Goal: Task Accomplishment & Management: Use online tool/utility

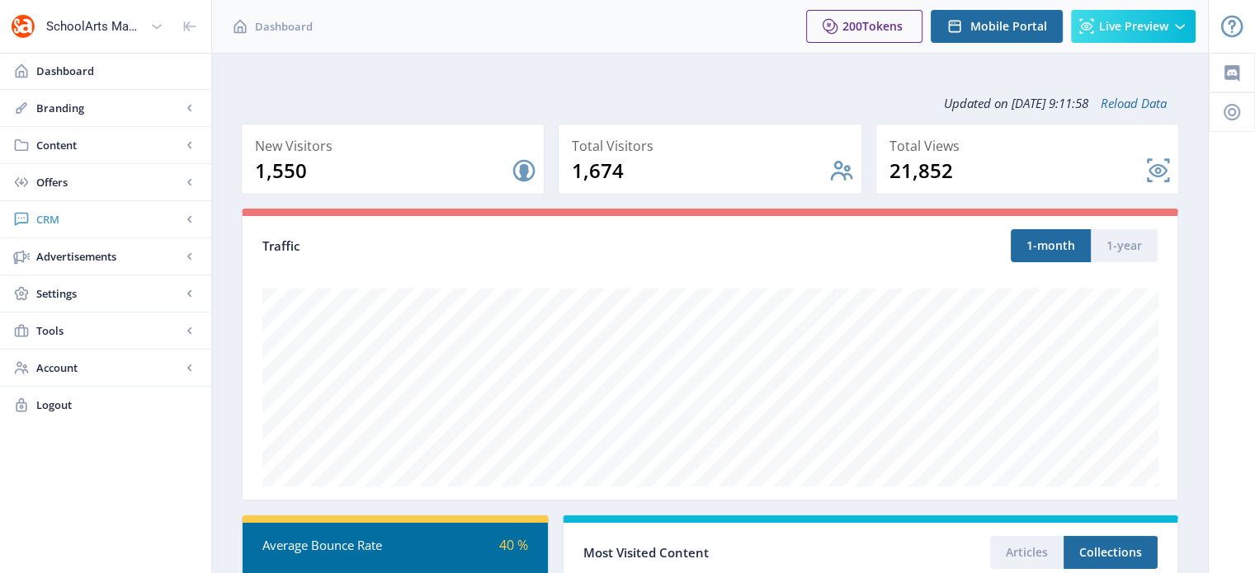
click at [63, 214] on span "CRM" at bounding box center [108, 219] width 145 height 16
click at [75, 253] on span "Readers" at bounding box center [124, 256] width 142 height 16
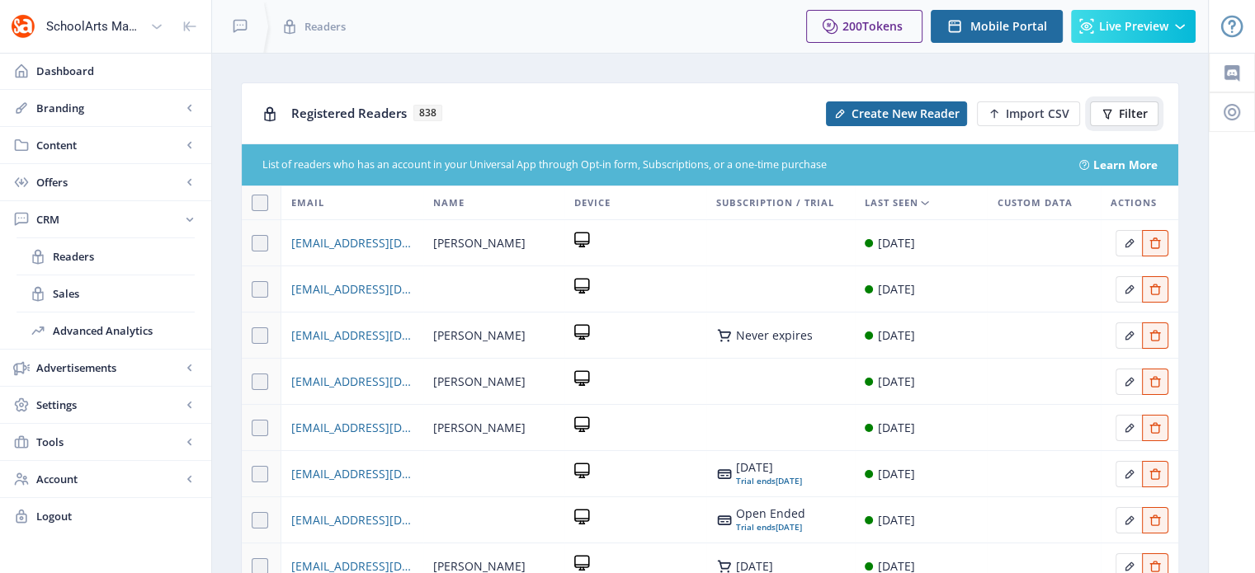
click at [1135, 111] on span "Filter" at bounding box center [1133, 113] width 29 height 13
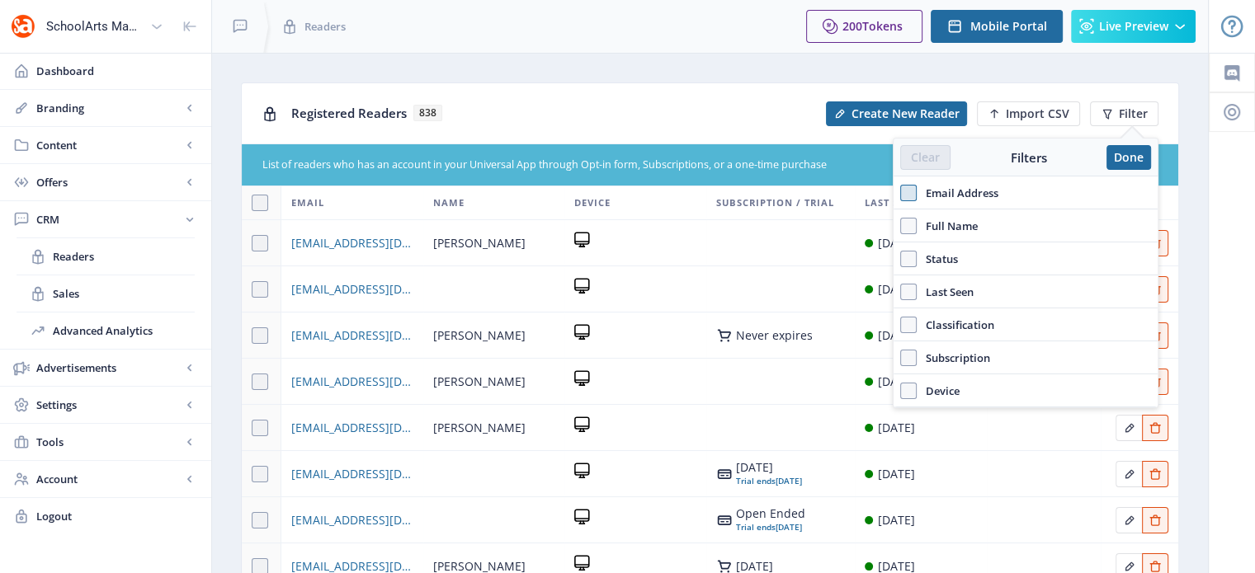
click at [900, 195] on span at bounding box center [908, 193] width 16 height 16
click at [900, 194] on input "Email Address" at bounding box center [900, 193] width 1 height 1
checkbox input "true"
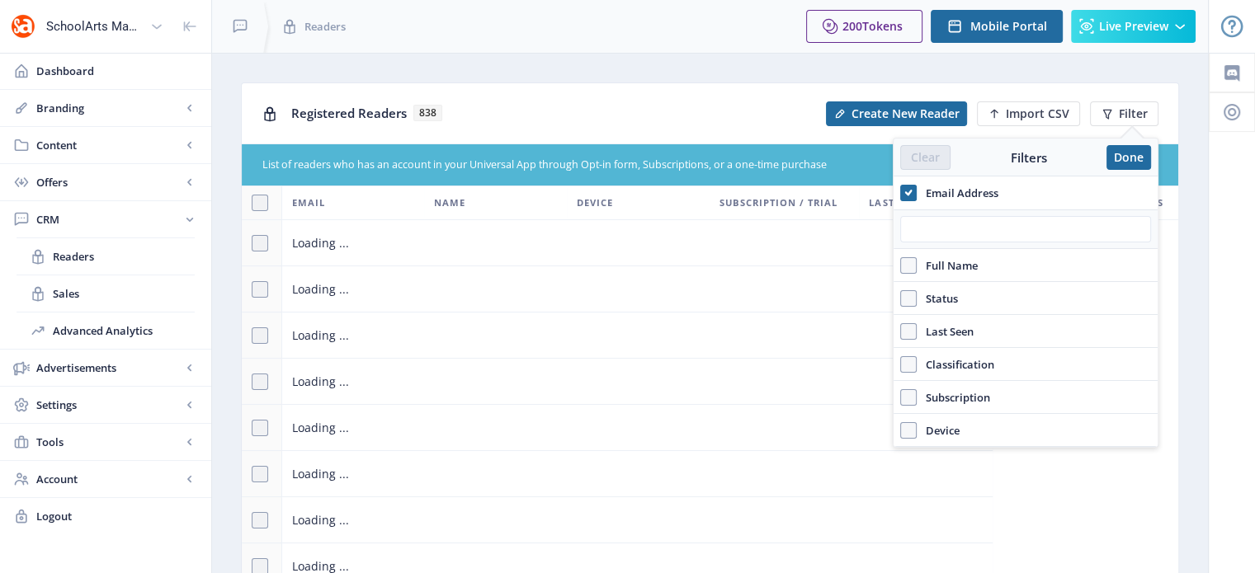
click at [935, 242] on div at bounding box center [1025, 230] width 264 height 40
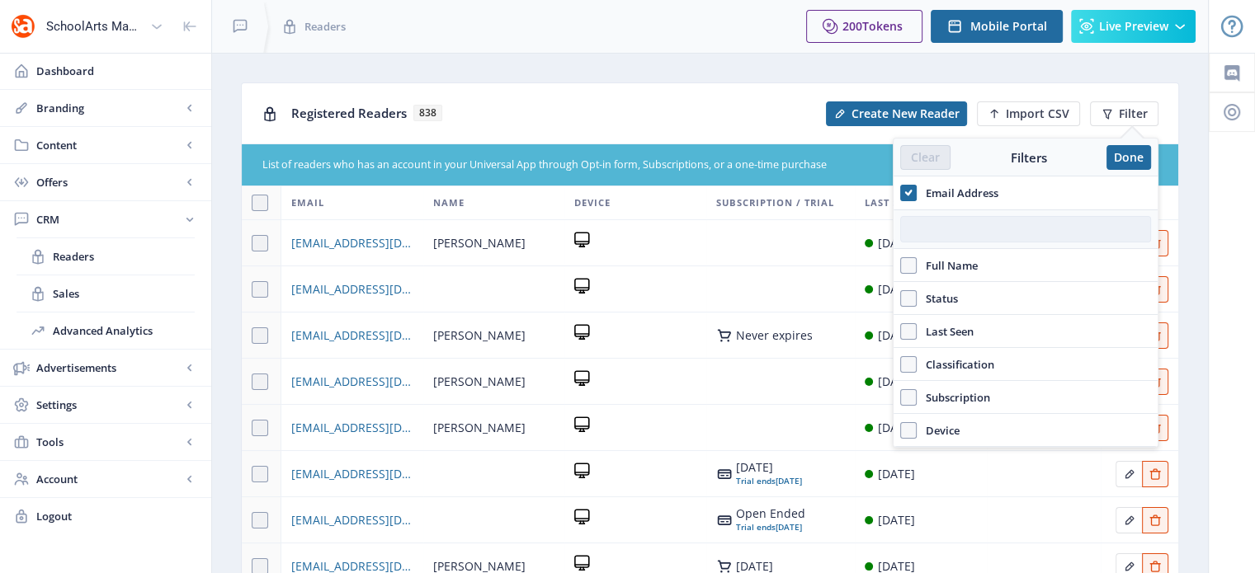
click at [935, 229] on input "text" at bounding box center [1025, 229] width 251 height 26
paste input "[EMAIL_ADDRESS][DOMAIN_NAME]"
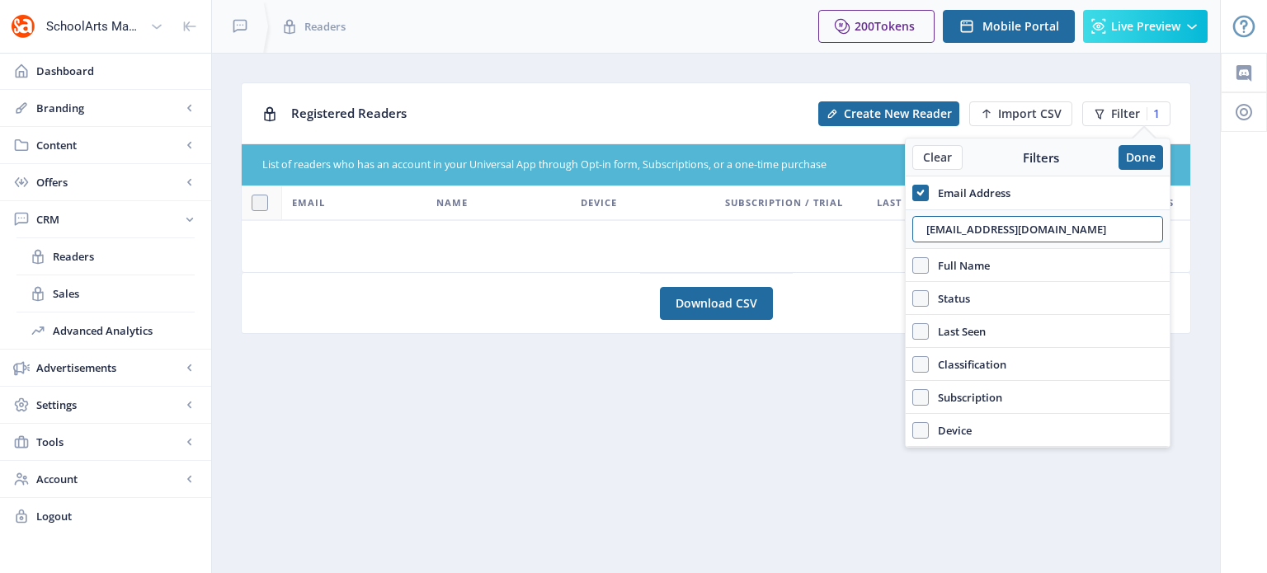
type input "[EMAIL_ADDRESS][DOMAIN_NAME]"
